Goal: Transaction & Acquisition: Download file/media

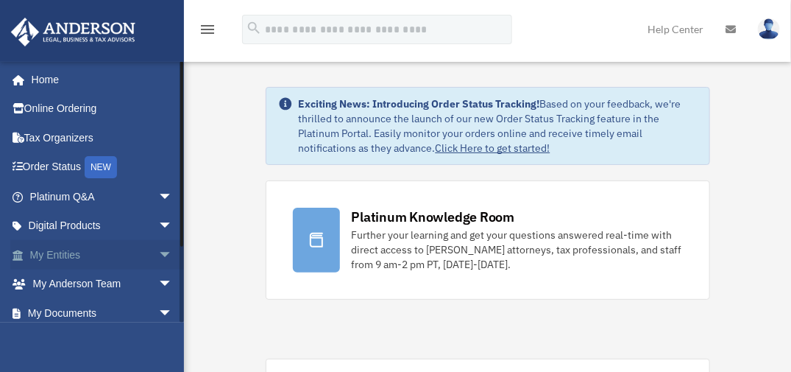
click at [115, 251] on link "My Entities arrow_drop_down" at bounding box center [102, 254] width 185 height 29
click at [158, 249] on span "arrow_drop_down" at bounding box center [172, 255] width 29 height 30
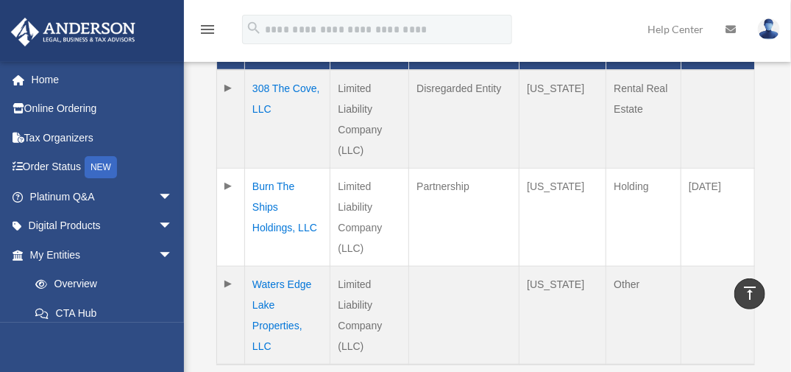
scroll to position [413, 0]
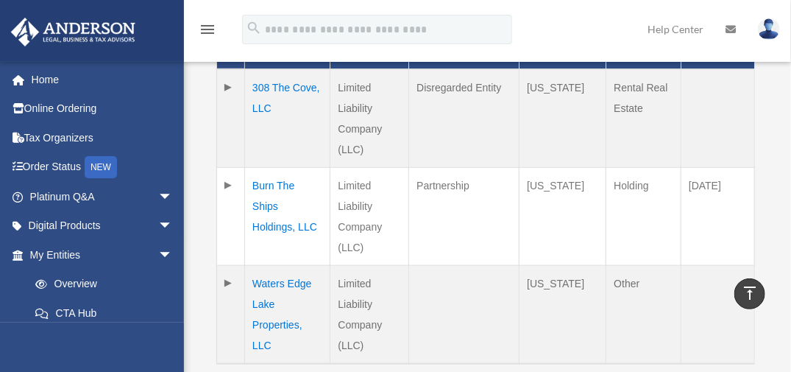
click at [280, 192] on td "Burn The Ships Holdings, LLC" at bounding box center [287, 217] width 85 height 98
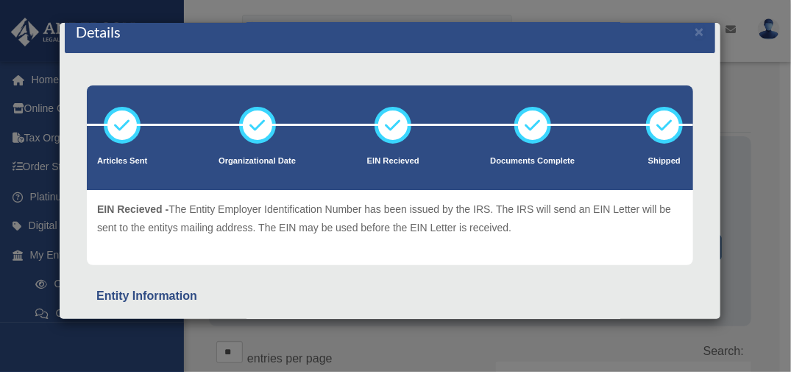
scroll to position [22, 0]
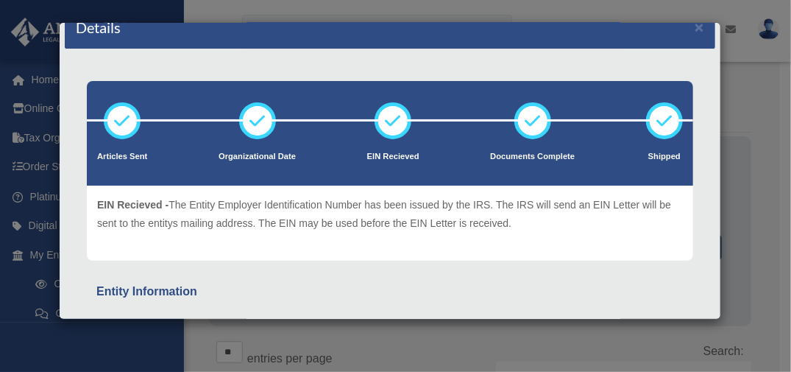
click at [695, 44] on div "Details ×" at bounding box center [390, 27] width 650 height 43
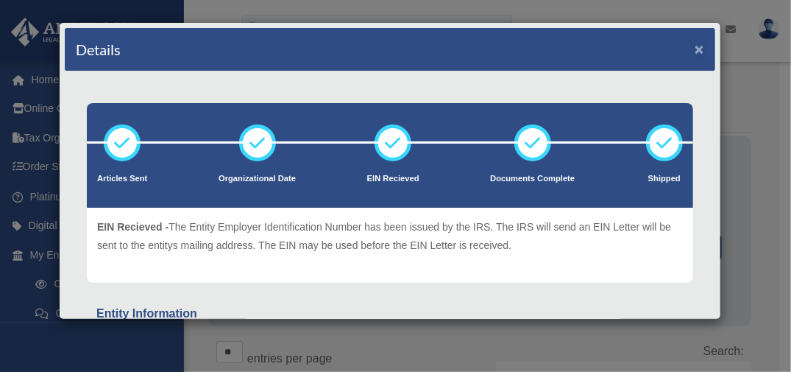
click at [695, 47] on button "×" at bounding box center [700, 48] width 10 height 15
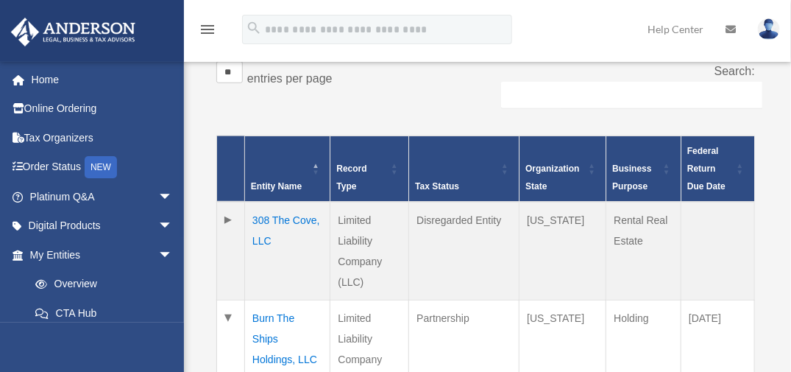
scroll to position [281, 0]
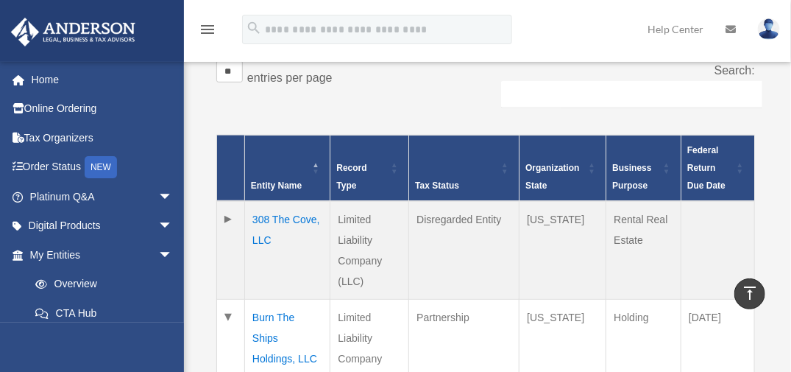
click at [268, 221] on td "308 The Cove, LLC" at bounding box center [287, 250] width 85 height 99
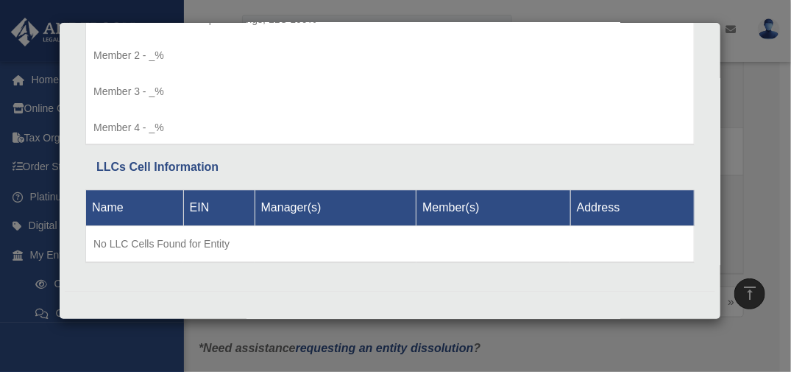
scroll to position [601, 0]
click at [587, 9] on div "Details × Articles Sent Organizational Date" at bounding box center [395, 186] width 791 height 372
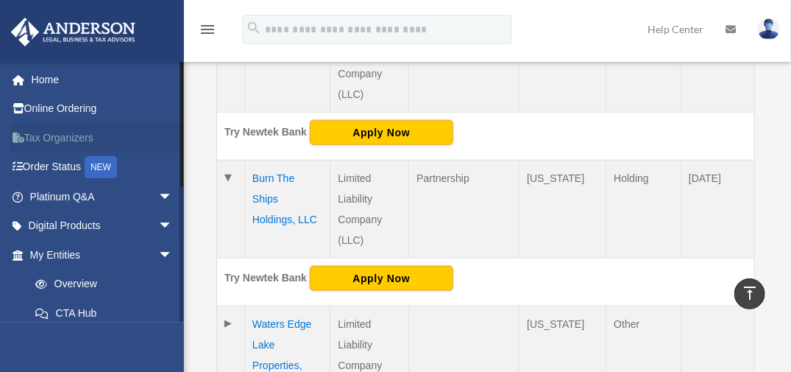
scroll to position [431, 0]
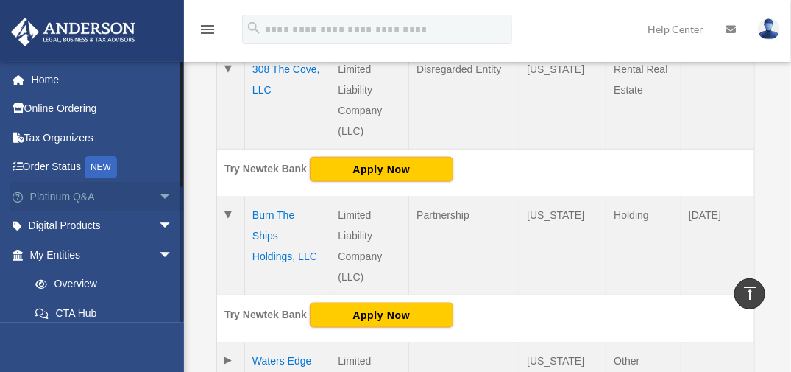
click at [77, 191] on link "Platinum Q&A arrow_drop_down" at bounding box center [102, 196] width 185 height 29
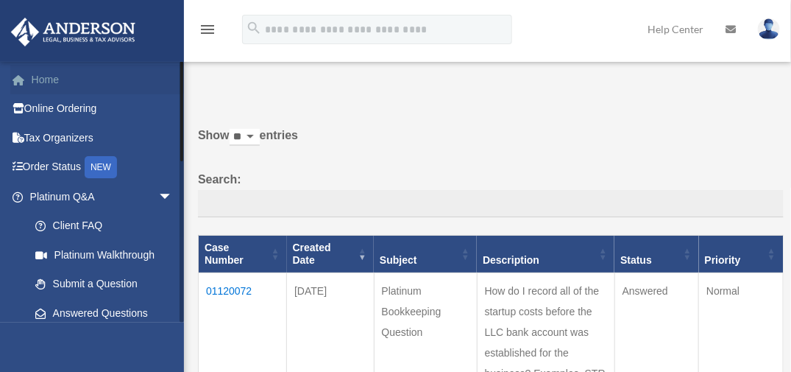
click at [50, 74] on link "Home" at bounding box center [102, 79] width 185 height 29
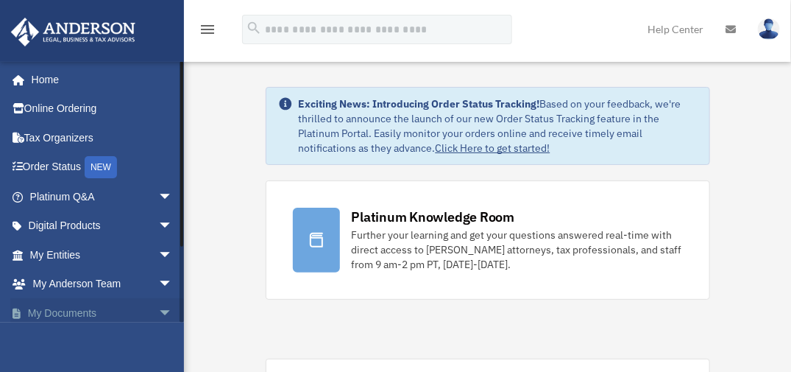
click at [158, 308] on span "arrow_drop_down" at bounding box center [172, 313] width 29 height 30
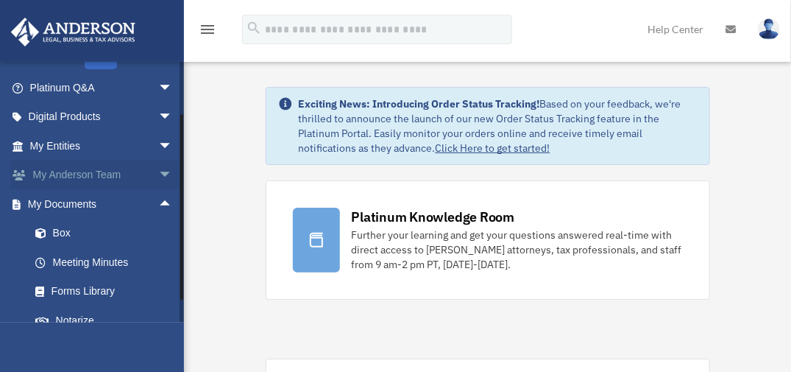
scroll to position [157, 0]
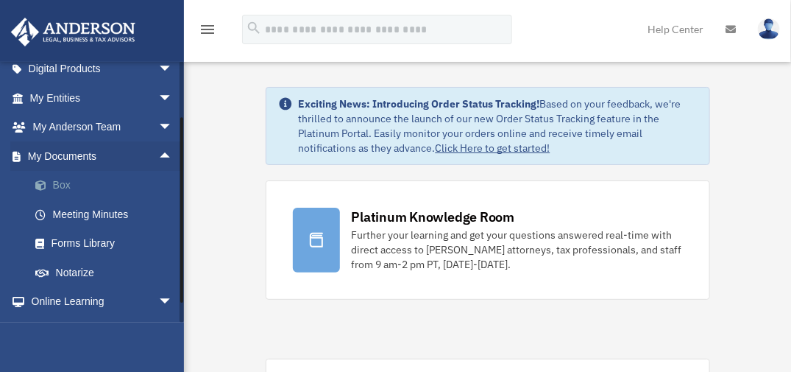
click at [73, 182] on link "Box" at bounding box center [108, 185] width 174 height 29
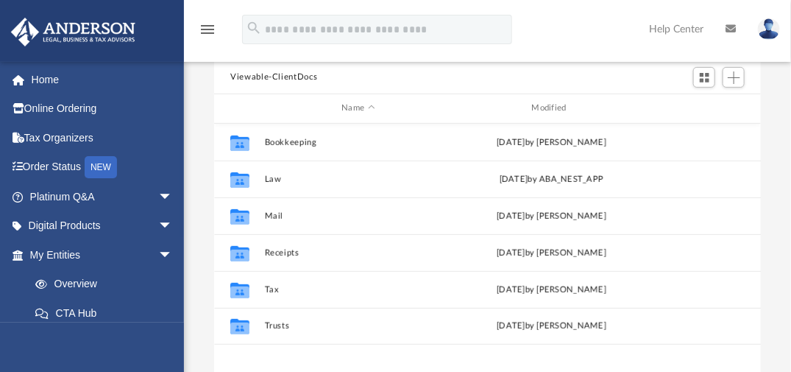
scroll to position [134, 0]
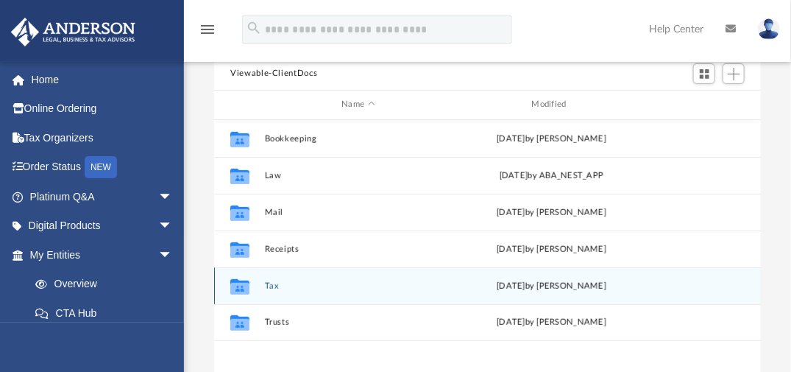
click at [290, 292] on div "Collaborated Folder Tax Thu Aug 7 2025 by Charles Rogler" at bounding box center [487, 285] width 547 height 37
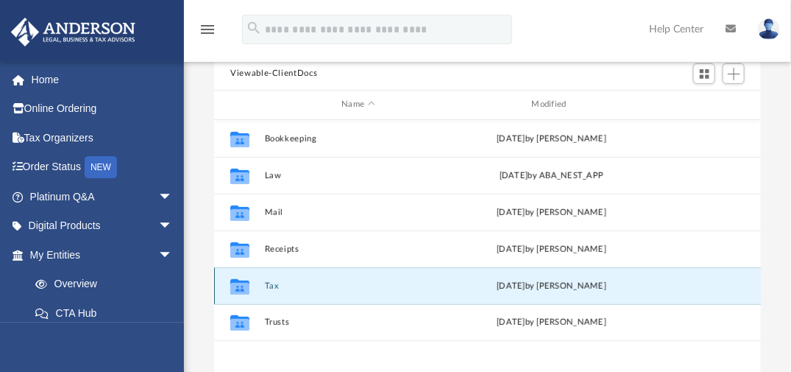
click at [244, 285] on icon "grid" at bounding box center [239, 288] width 19 height 12
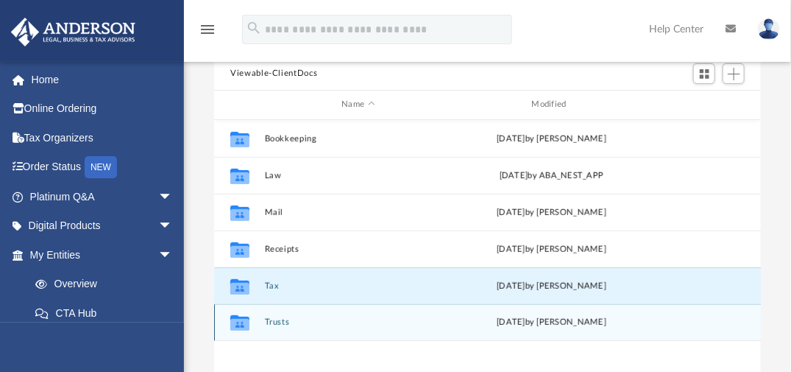
click at [246, 310] on icon "Collaborated Folder" at bounding box center [240, 322] width 24 height 24
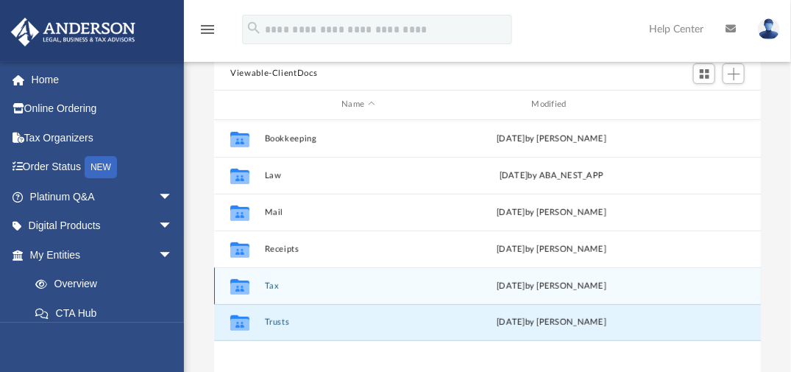
click at [258, 287] on div "Collaborated Folder" at bounding box center [239, 286] width 37 height 24
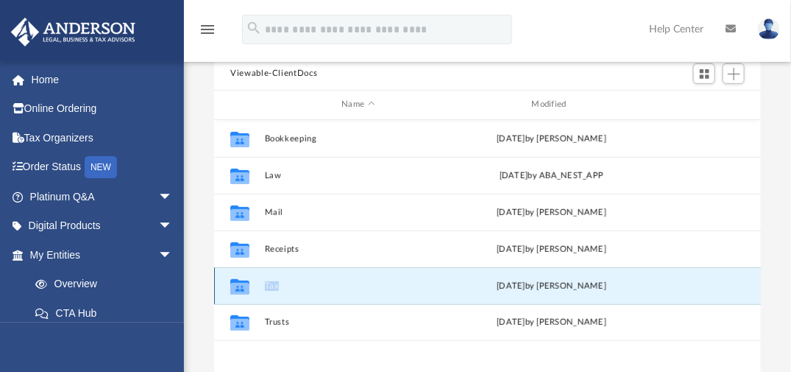
click at [258, 287] on div "Collaborated Folder" at bounding box center [239, 286] width 37 height 24
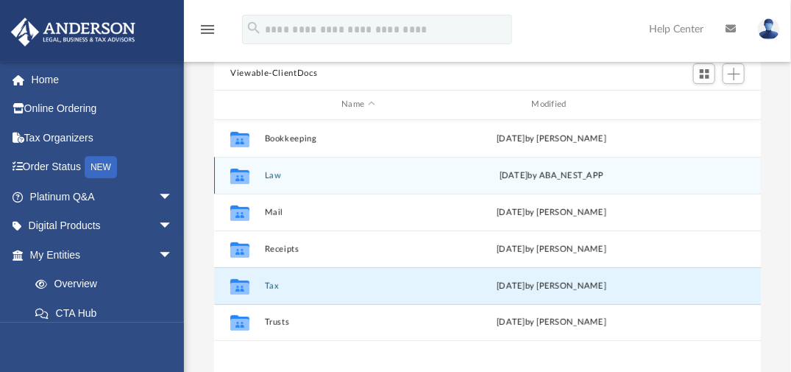
drag, startPoint x: 258, startPoint y: 287, endPoint x: 237, endPoint y: 175, distance: 113.7
click at [237, 175] on g "grid" at bounding box center [239, 175] width 19 height 15
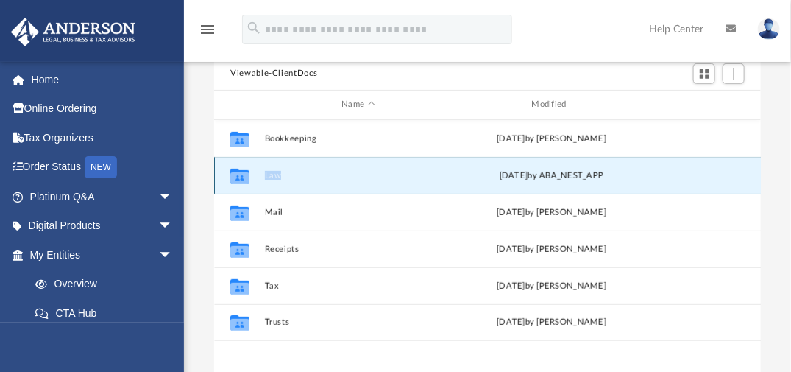
click at [237, 175] on icon "grid" at bounding box center [239, 175] width 19 height 15
drag, startPoint x: 237, startPoint y: 175, endPoint x: 317, endPoint y: 178, distance: 80.3
click at [317, 178] on button "Law" at bounding box center [358, 175] width 187 height 10
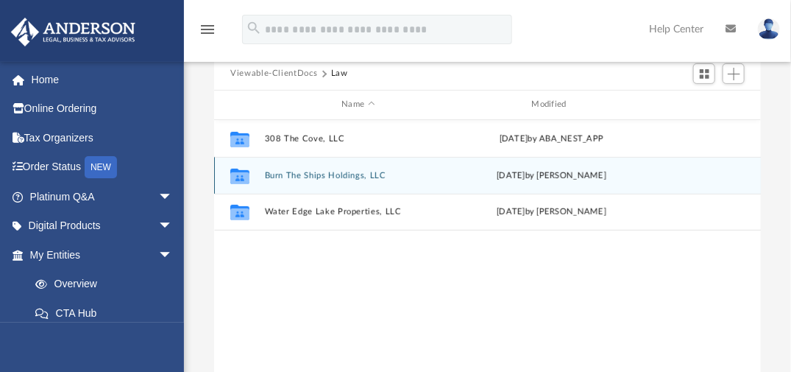
click at [363, 177] on button "Burn The Ships Holdings, LLC" at bounding box center [358, 175] width 187 height 10
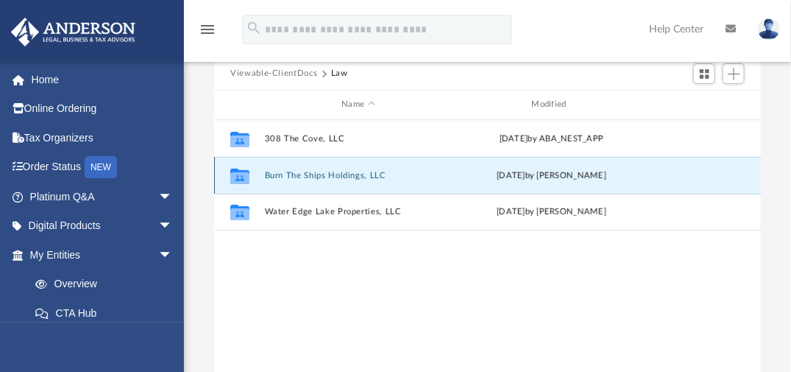
click at [363, 177] on button "Burn The Ships Holdings, LLC" at bounding box center [358, 175] width 187 height 10
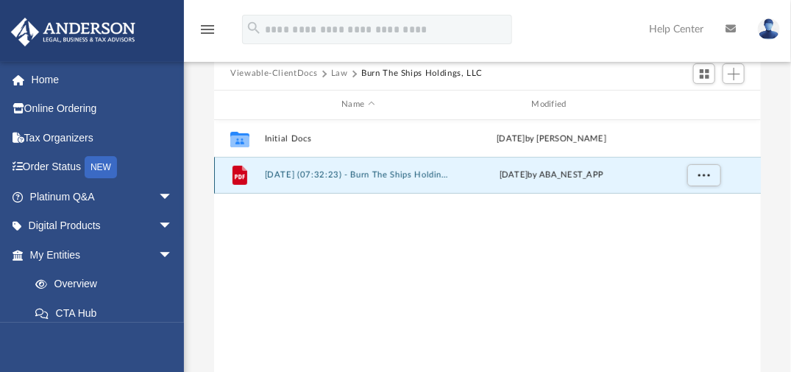
click at [374, 170] on button "2025.08.27 (07:32:23) - Burn The Ships Holdings, LLC - EIN Letter from IRS.pdf" at bounding box center [358, 175] width 187 height 10
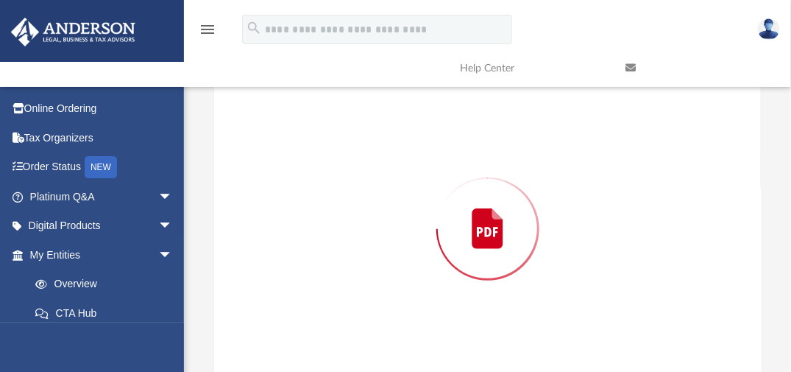
click at [374, 168] on div "Preview" at bounding box center [487, 229] width 547 height 380
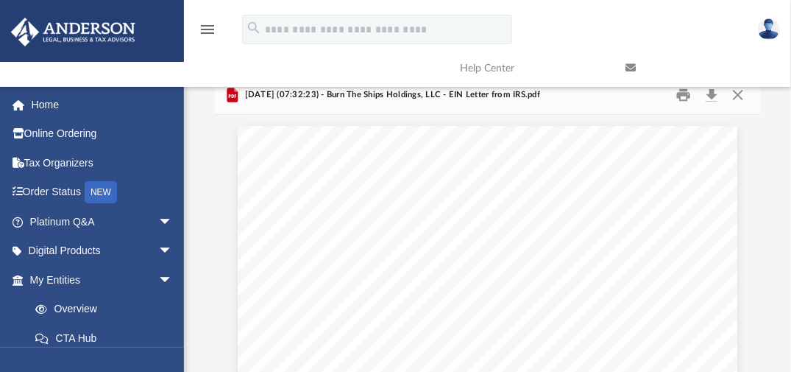
scroll to position [0, 0]
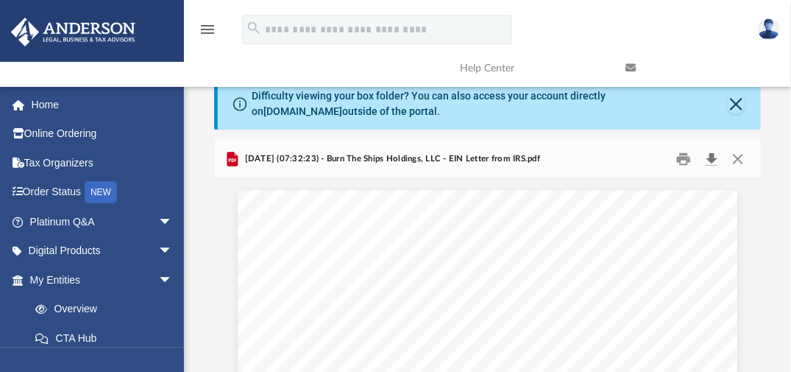
click at [710, 158] on button "Download" at bounding box center [711, 158] width 26 height 23
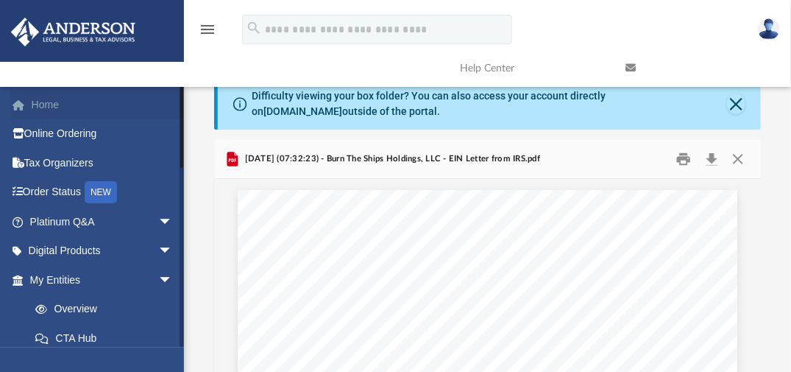
click at [33, 102] on link "Home" at bounding box center [102, 104] width 185 height 29
